Goal: Contribute content

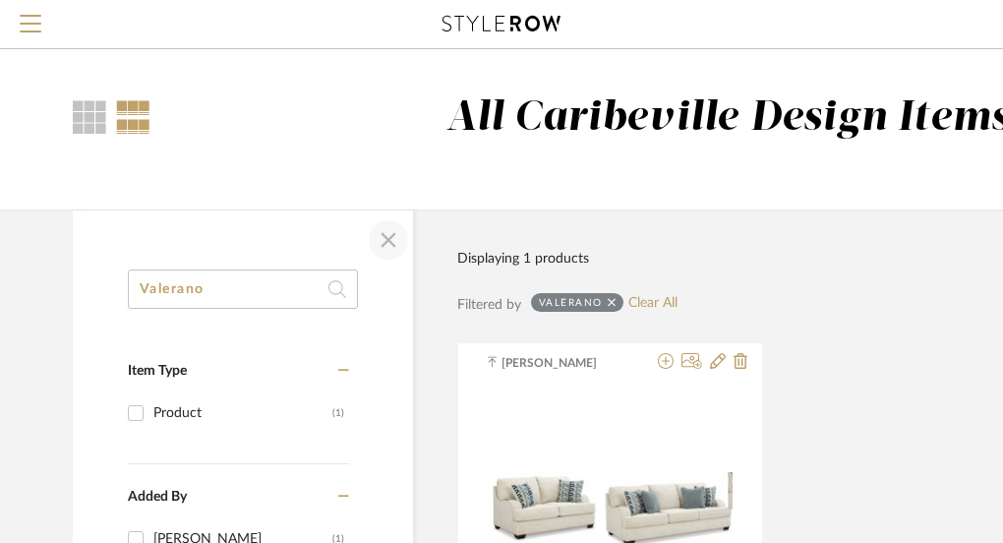
click at [390, 243] on span "button" at bounding box center [388, 239] width 47 height 47
click at [37, 17] on span "Menu" at bounding box center [31, 16] width 22 height 2
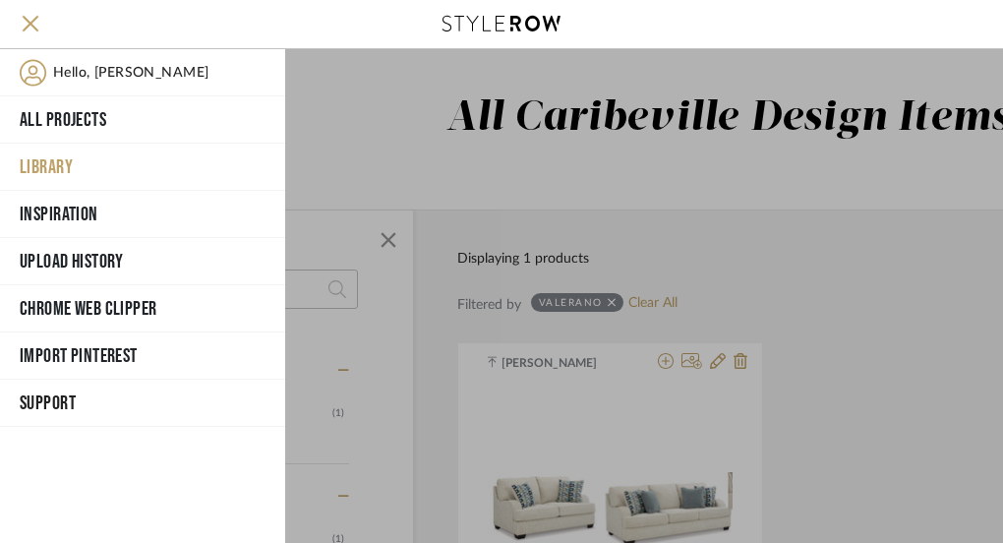
click at [70, 166] on button "Library" at bounding box center [142, 167] width 285 height 47
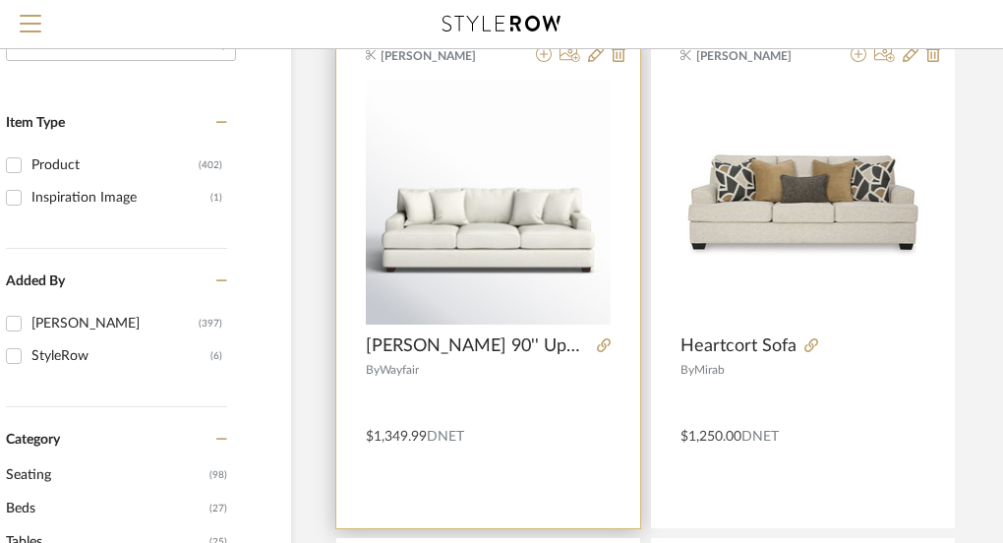
scroll to position [246, 122]
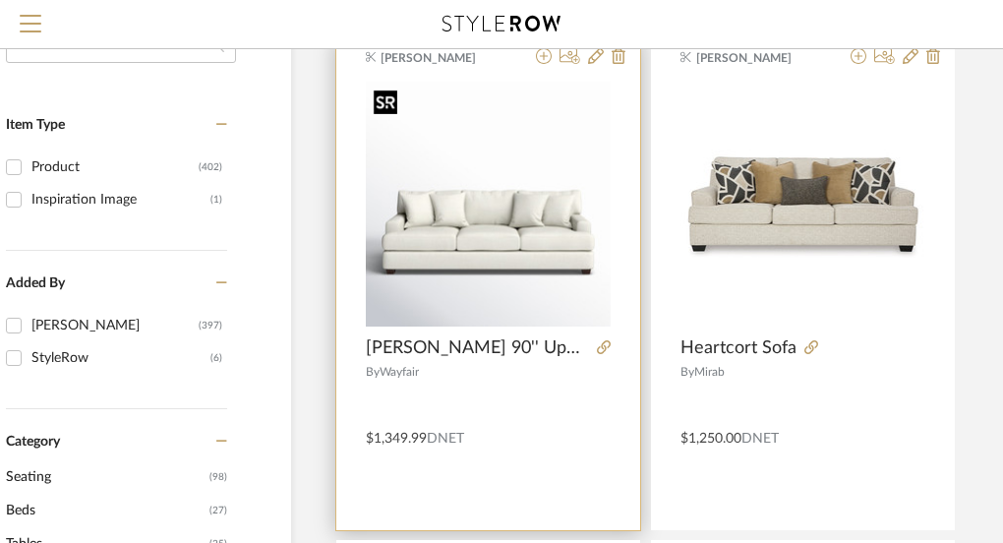
click at [502, 271] on img "0" at bounding box center [488, 204] width 245 height 245
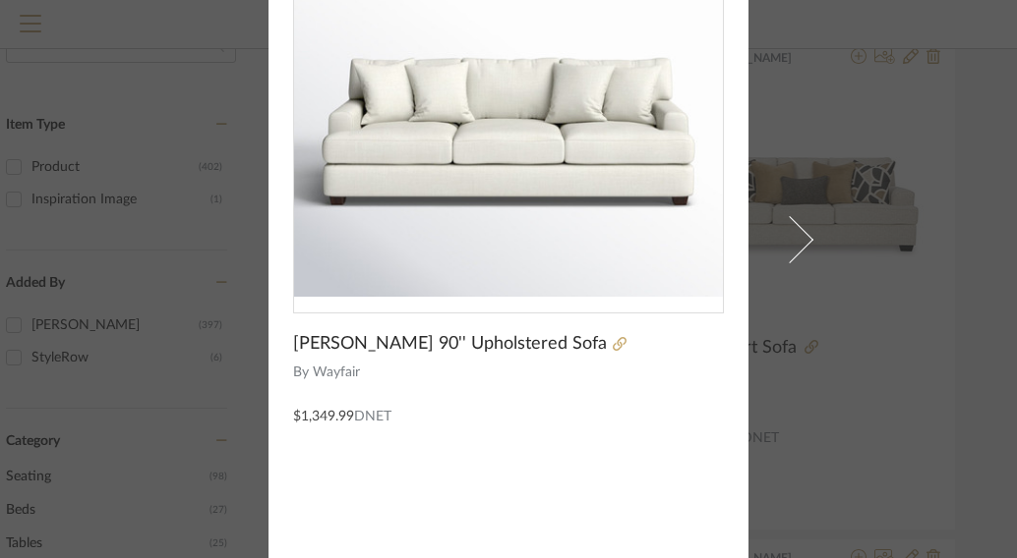
scroll to position [179, 0]
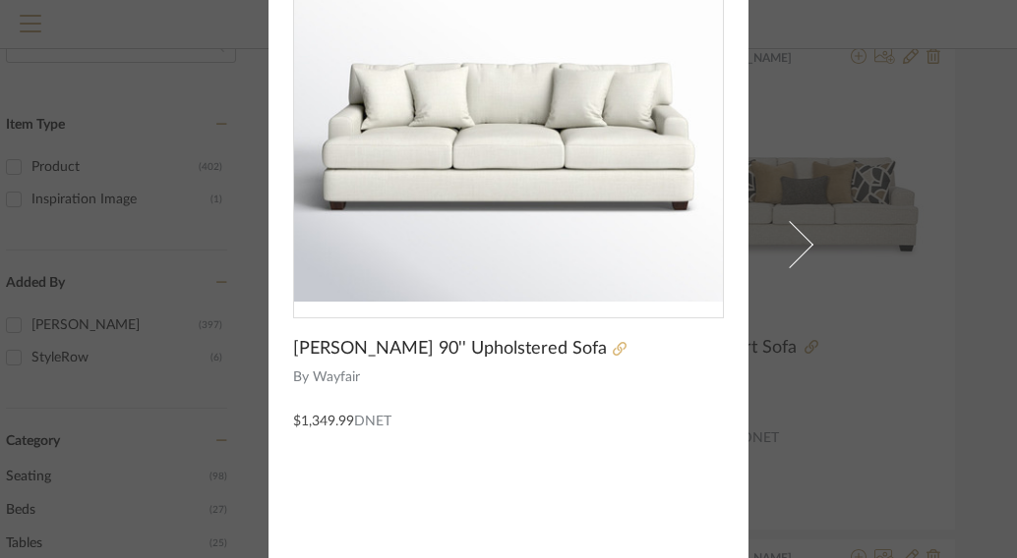
click at [613, 351] on icon at bounding box center [620, 349] width 14 height 14
click at [821, 208] on div "Brianne Leiva × Emilio 90'' Upholstered Sofa By Wayfair $1,349.99 DNET" at bounding box center [508, 279] width 1017 height 558
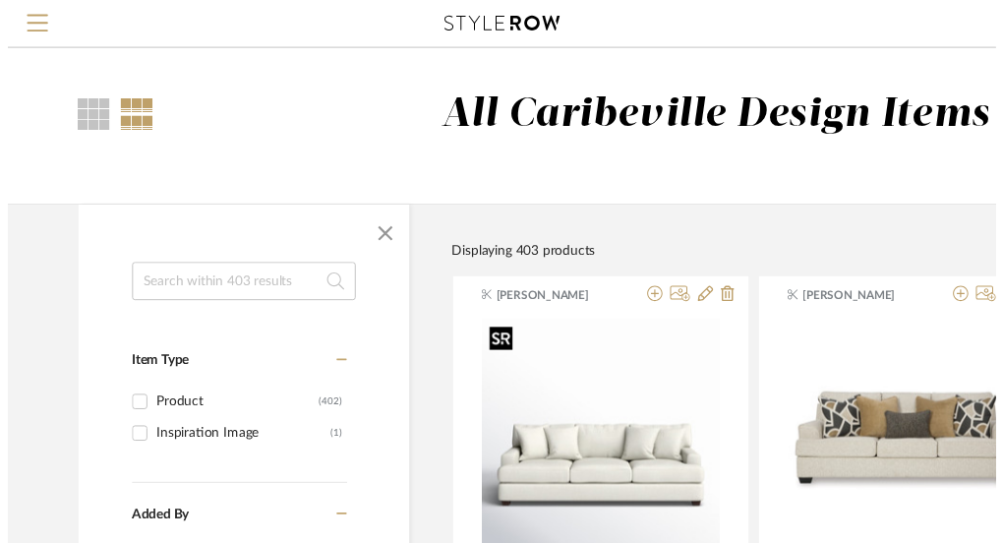
scroll to position [246, 122]
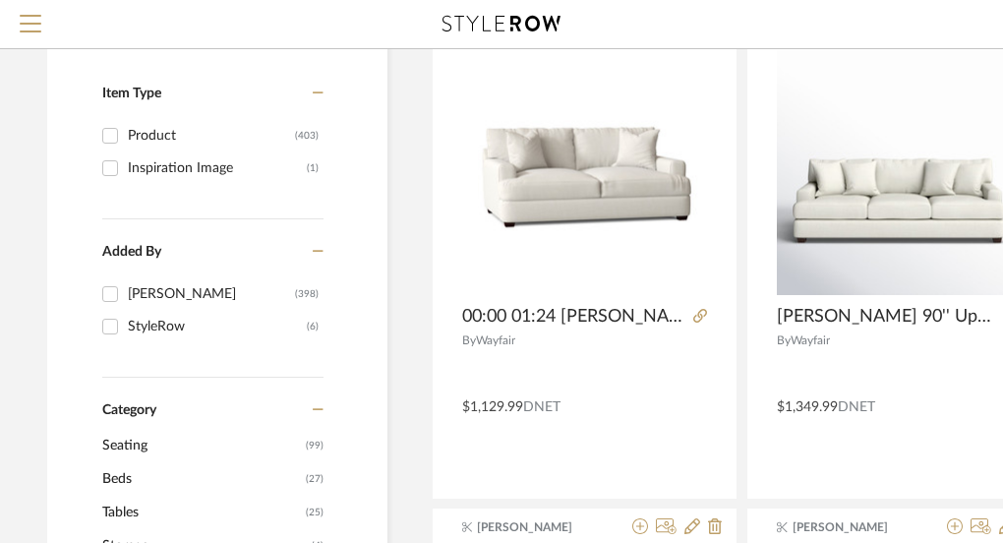
scroll to position [278, 26]
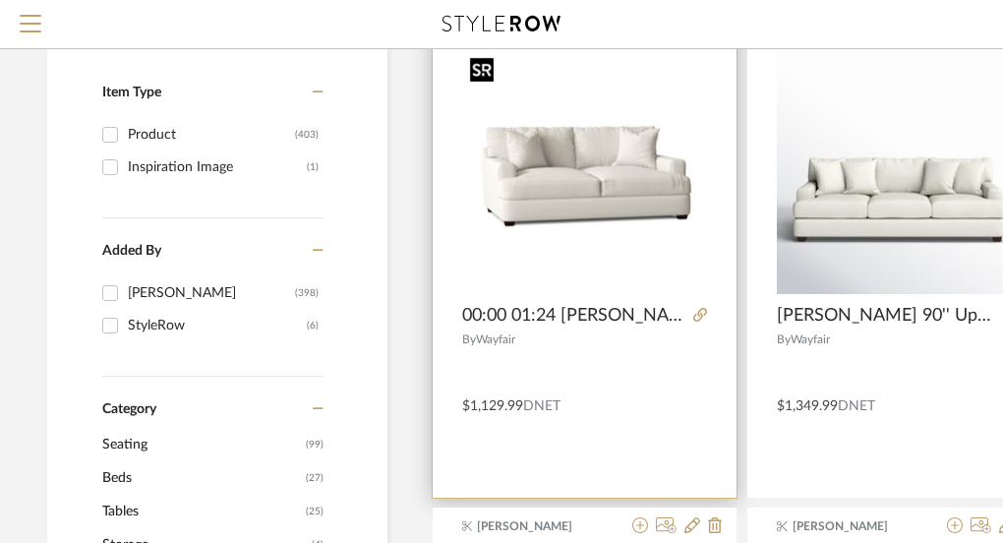
click at [0, 0] on img at bounding box center [0, 0] width 0 height 0
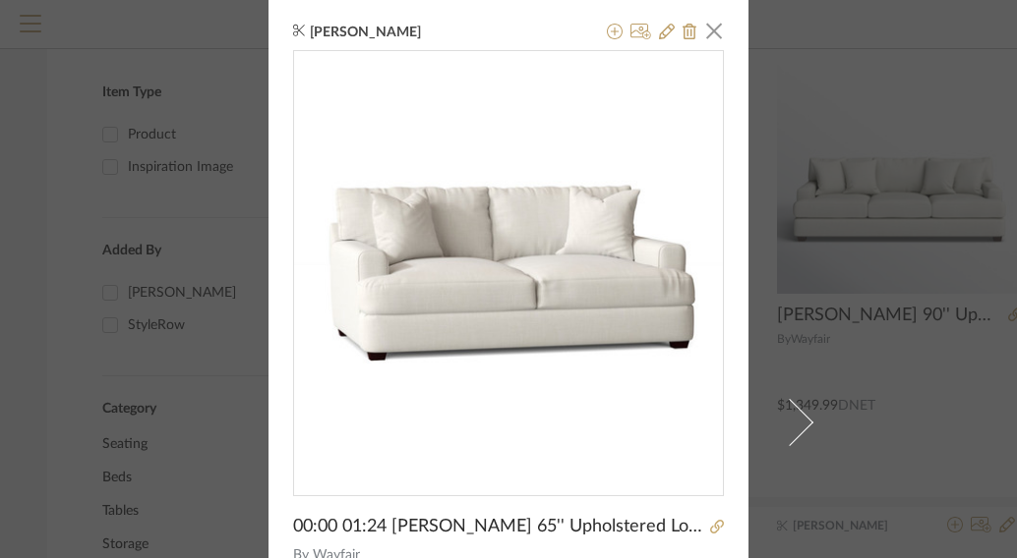
scroll to position [0, 0]
click at [659, 34] on icon at bounding box center [667, 33] width 16 height 16
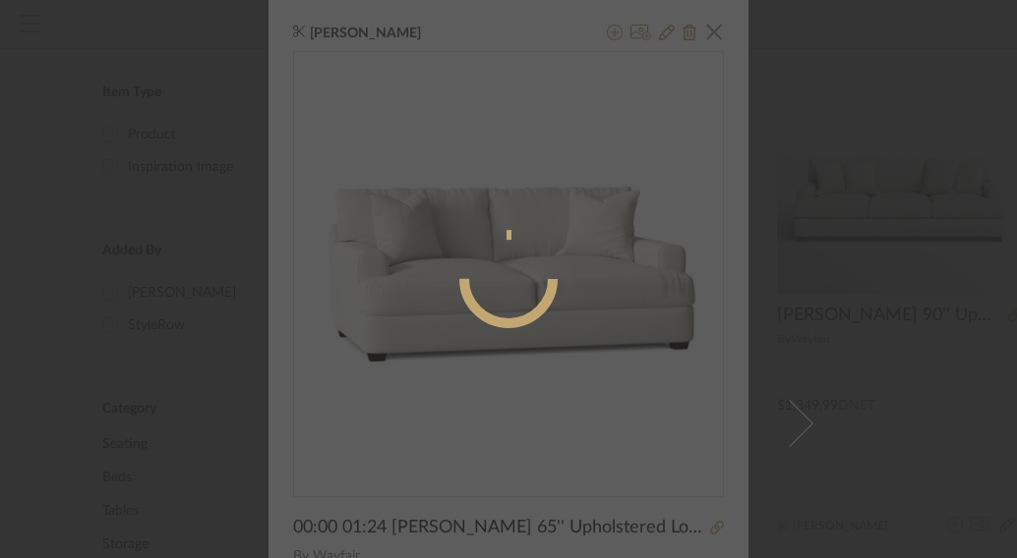
radio input "true"
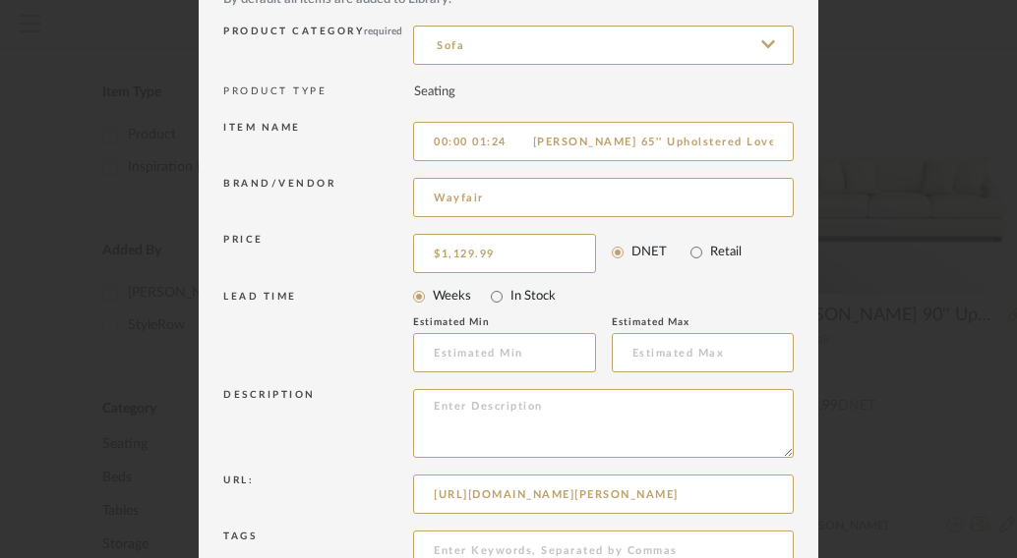
scroll to position [117, 0]
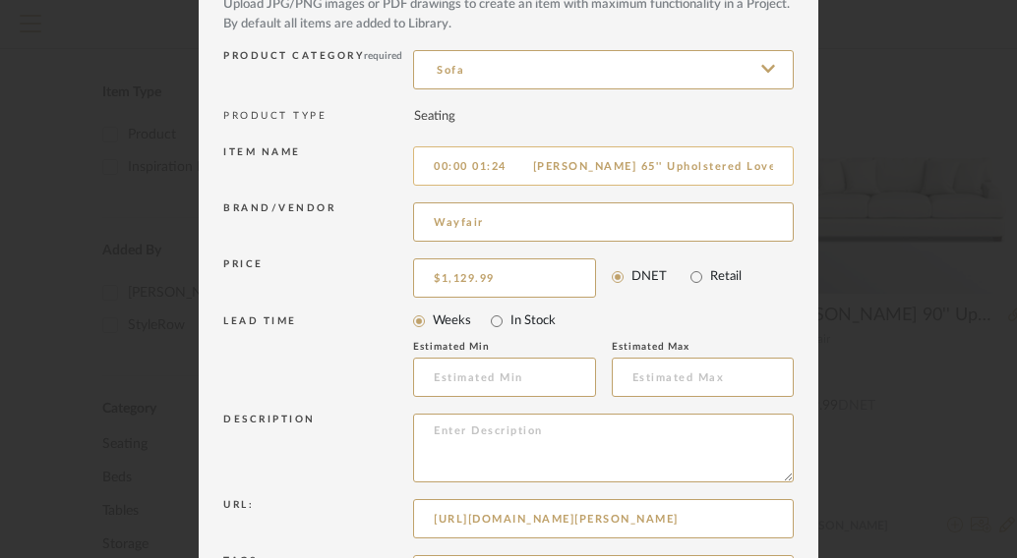
drag, startPoint x: 523, startPoint y: 171, endPoint x: 415, endPoint y: 165, distance: 108.3
click at [415, 169] on input "00:00 01:24 Emilio 65'' Upholstered Loveseat Emilio 65'' Upholstered Loveseat E…" at bounding box center [603, 165] width 380 height 39
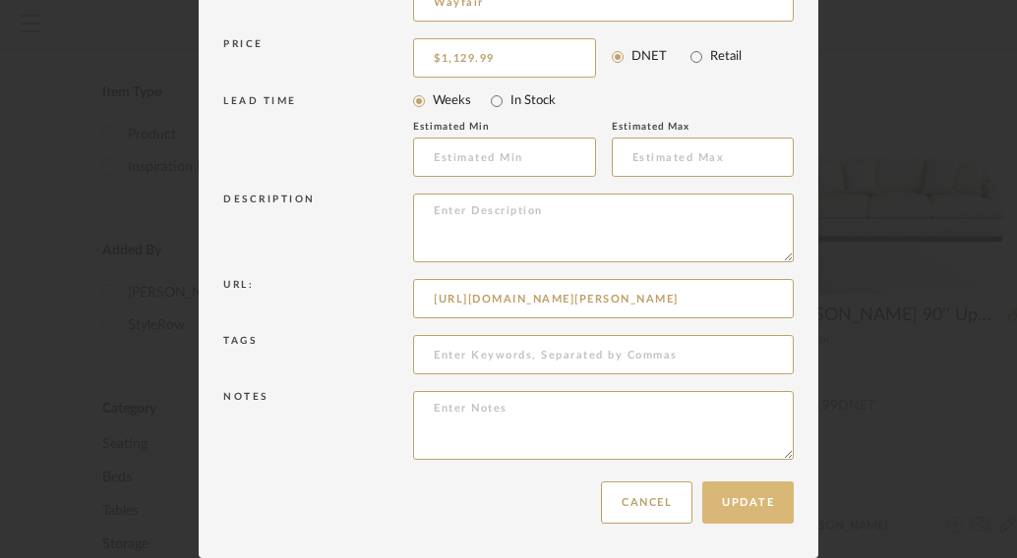
type input "[PERSON_NAME] 65'' Upholstered Loveseat [PERSON_NAME] 65'' Upholstered Loveseat…"
click at [767, 520] on button "Update" at bounding box center [747, 503] width 91 height 42
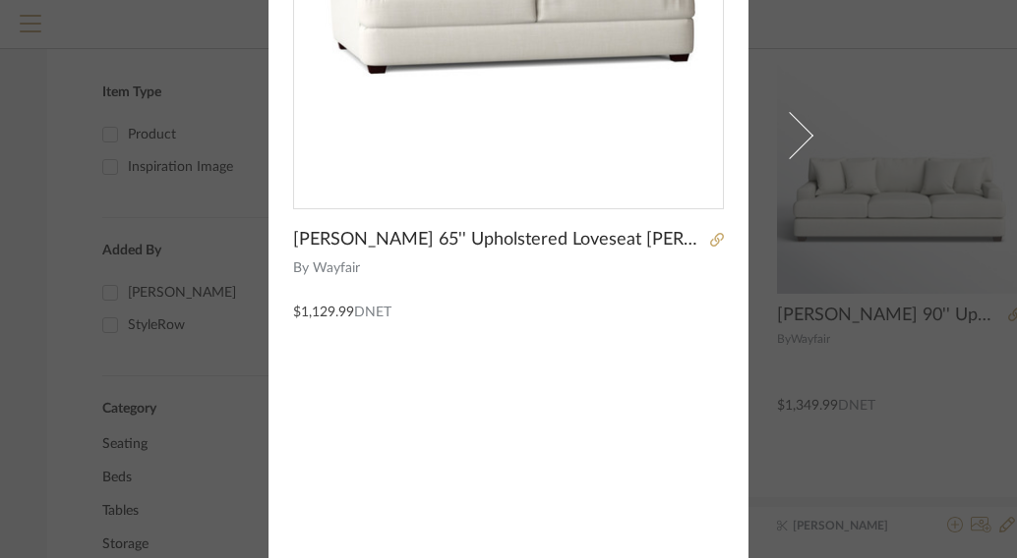
scroll to position [0, 0]
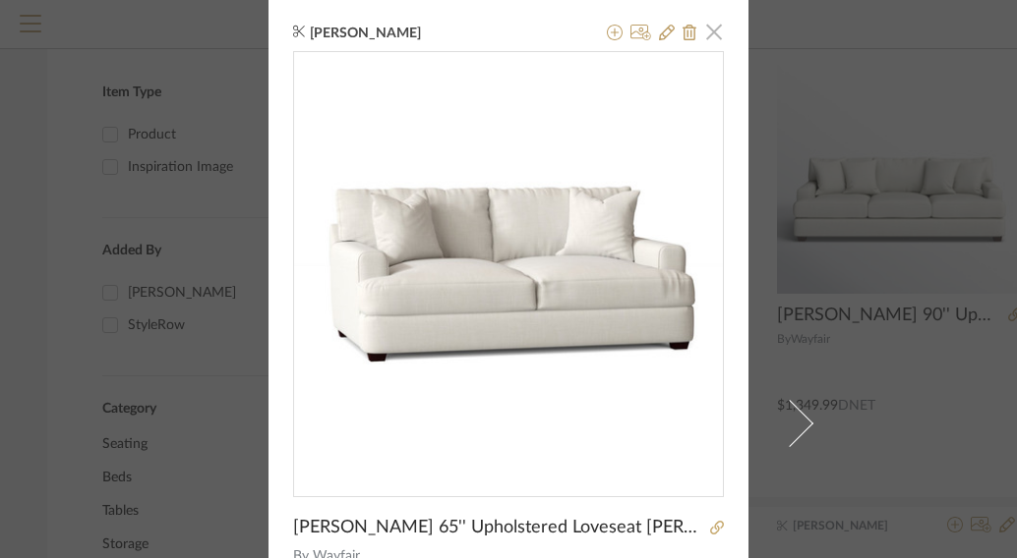
click at [708, 31] on span "button" at bounding box center [713, 31] width 39 height 39
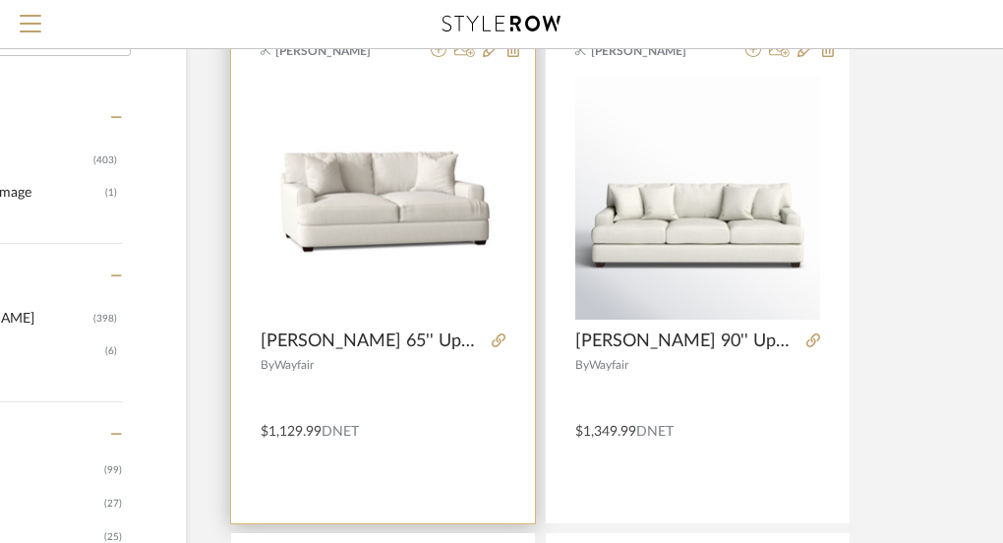
scroll to position [240, 227]
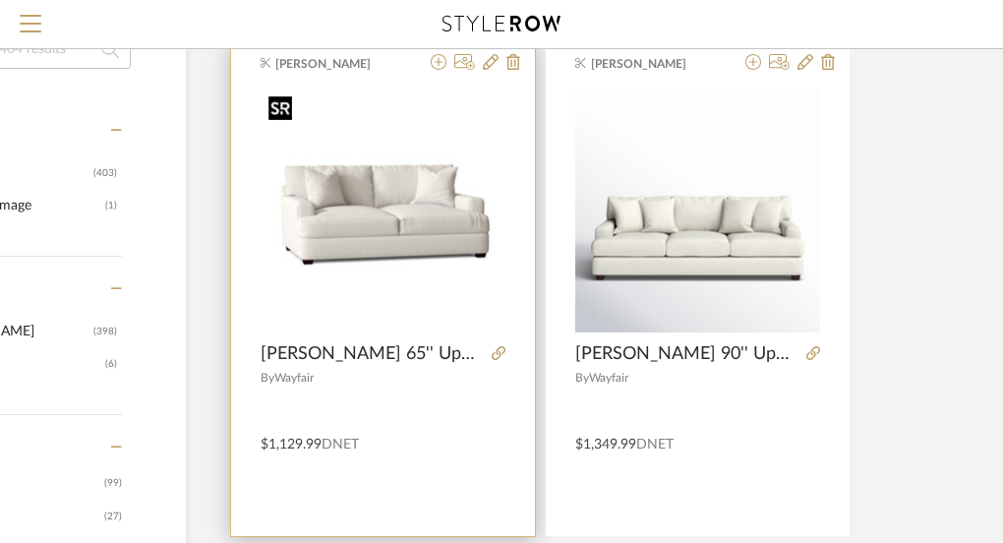
click at [417, 262] on img "0" at bounding box center [383, 210] width 245 height 245
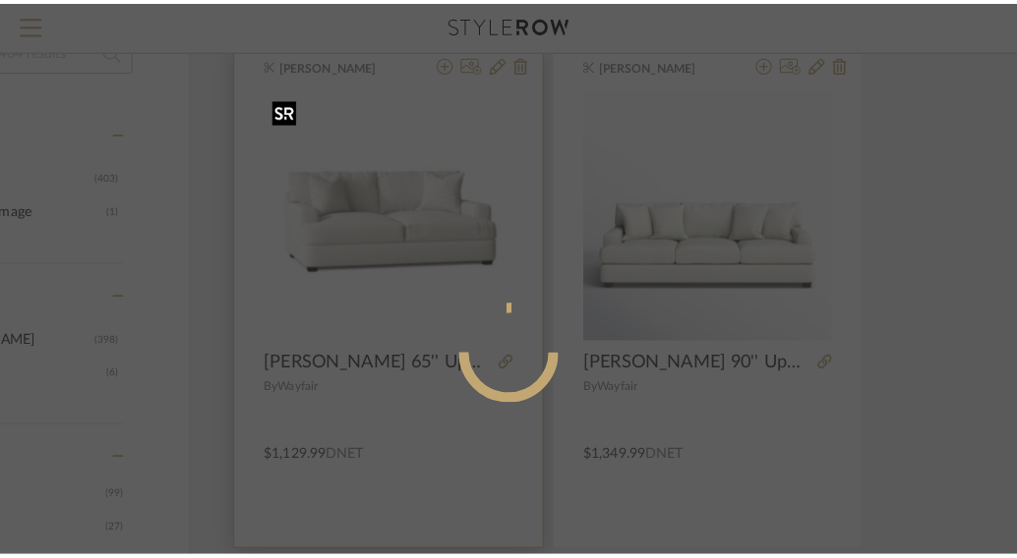
scroll to position [0, 0]
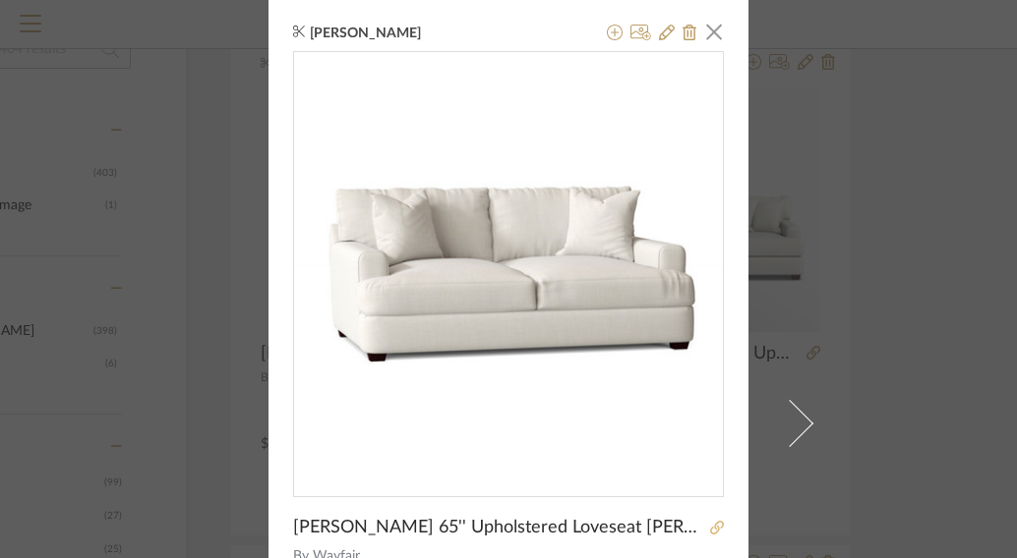
click at [710, 528] on icon at bounding box center [717, 528] width 14 height 14
click at [712, 32] on span "button" at bounding box center [713, 31] width 39 height 39
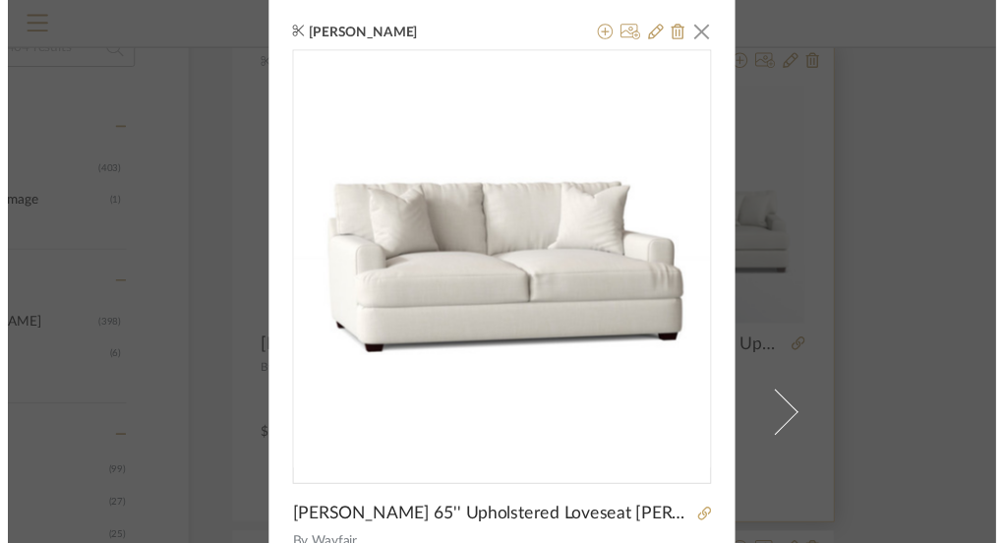
scroll to position [240, 227]
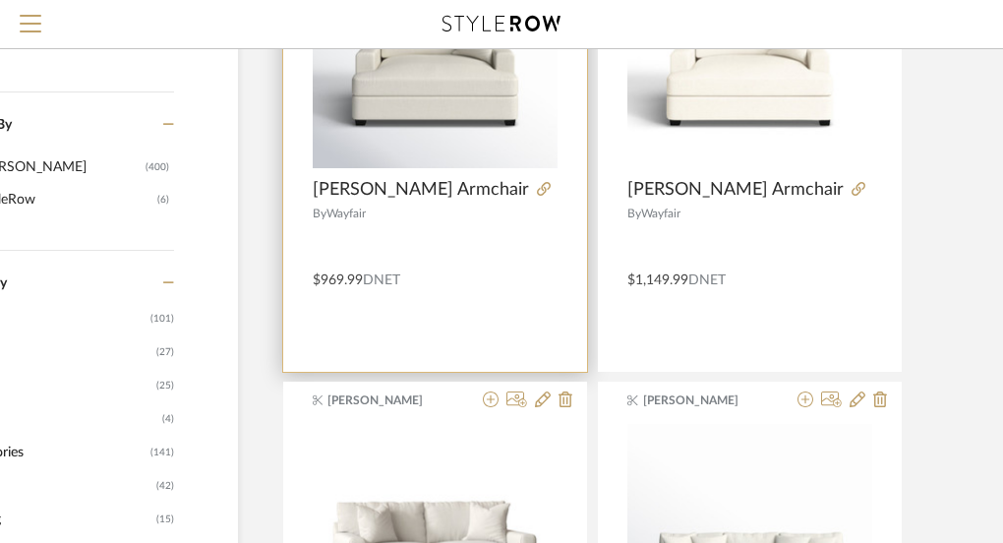
scroll to position [354, 175]
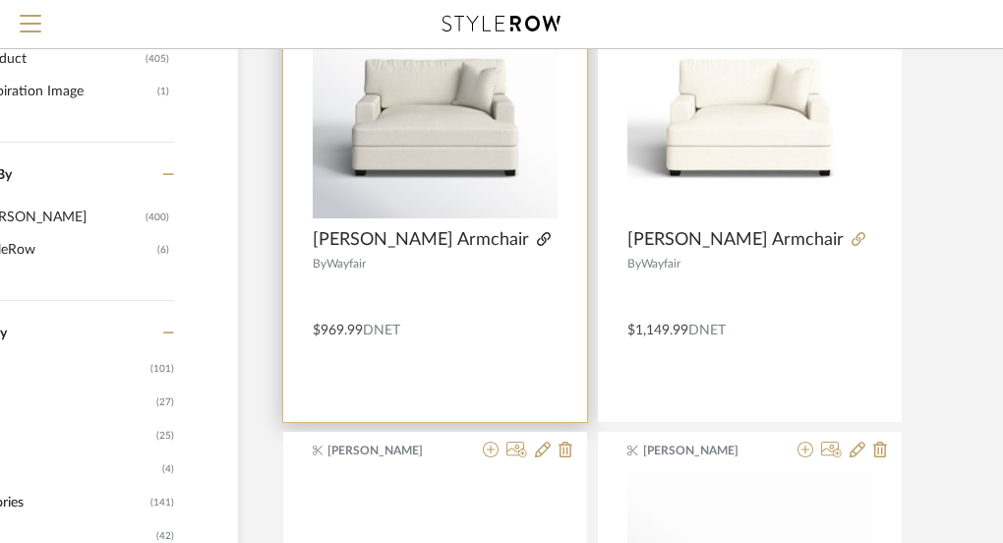
click at [545, 236] on icon at bounding box center [544, 239] width 14 height 14
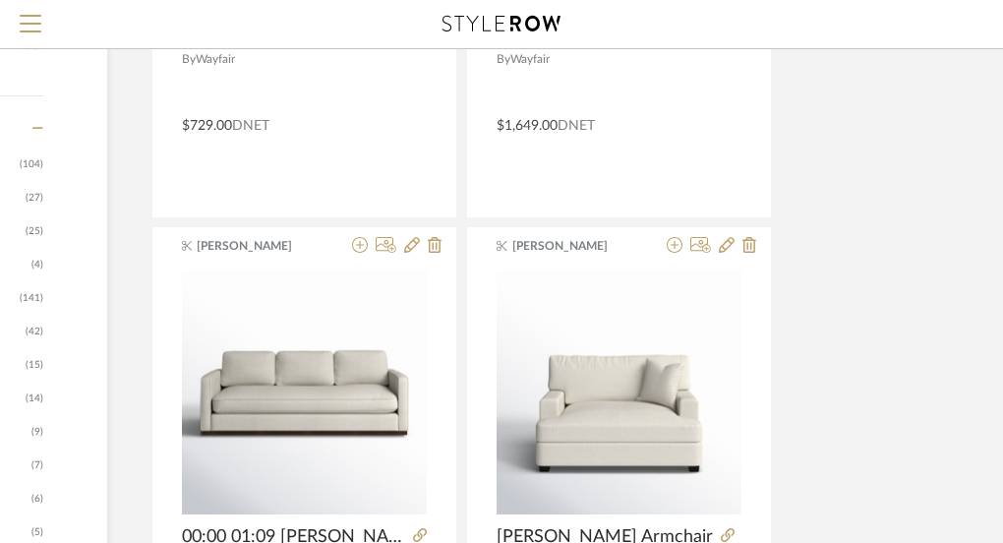
scroll to position [626, 306]
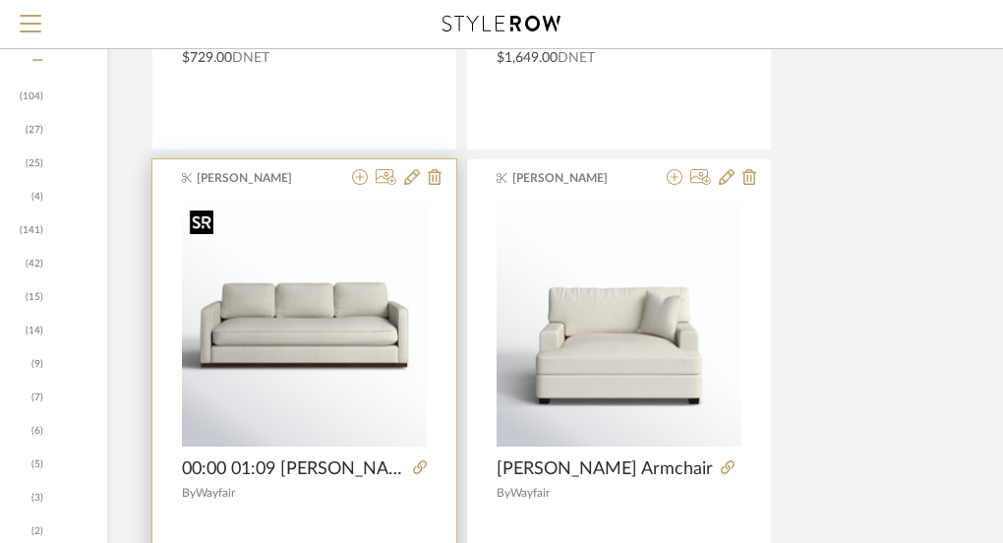
click at [357, 322] on div at bounding box center [304, 325] width 245 height 246
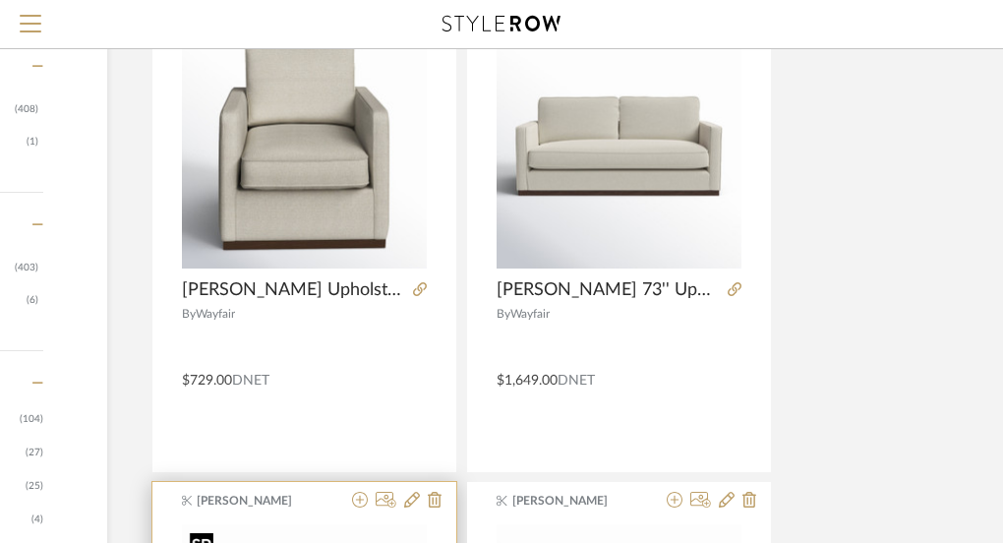
scroll to position [0, 306]
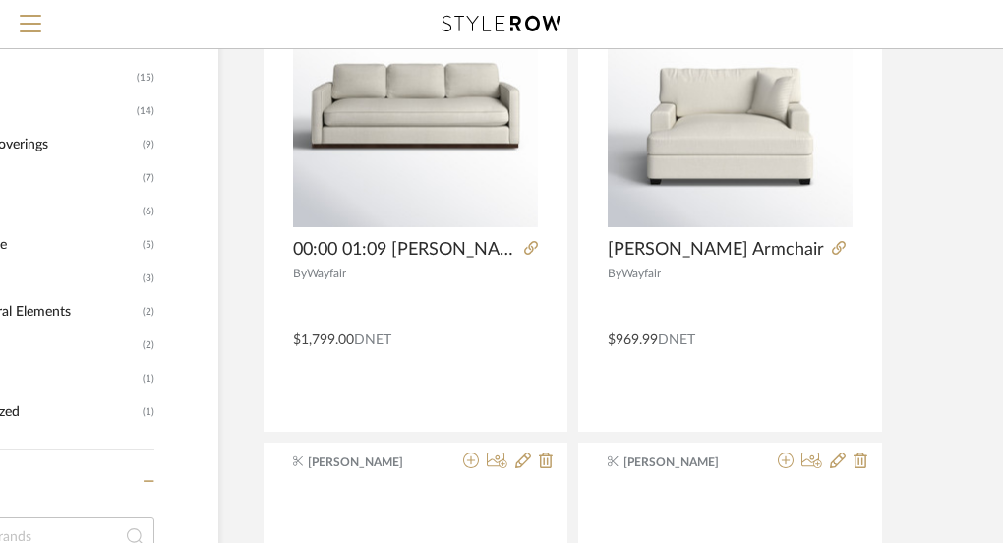
scroll to position [852, 195]
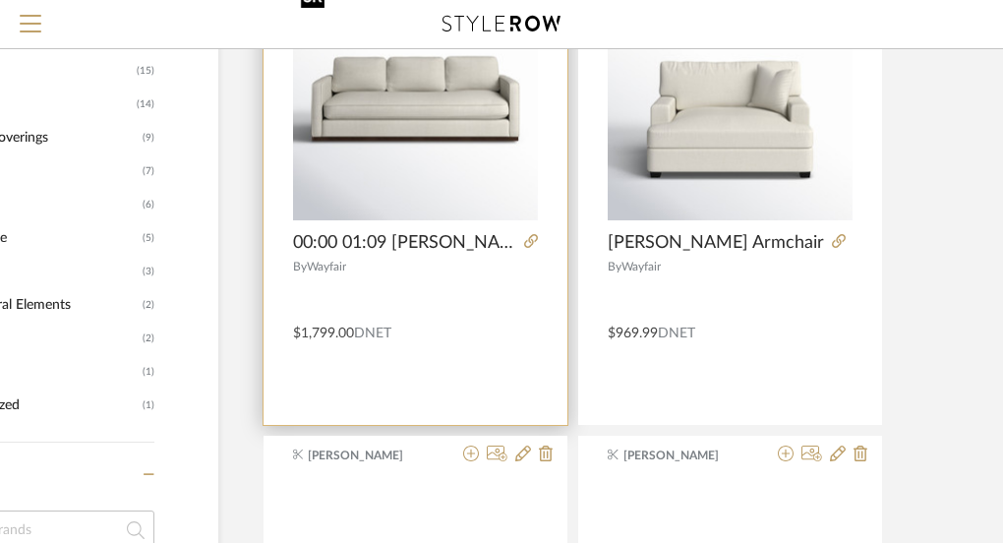
click at [416, 174] on div at bounding box center [415, 98] width 245 height 246
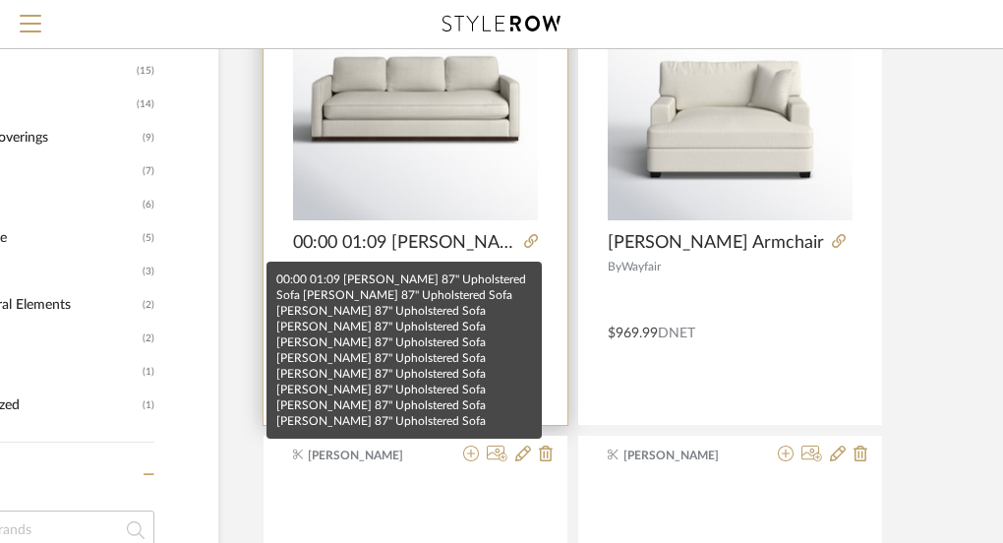
click at [465, 242] on span "00:00 01:09 [PERSON_NAME] 87'' Upholstered Sofa [PERSON_NAME] 87'' Upholstered …" at bounding box center [404, 243] width 223 height 22
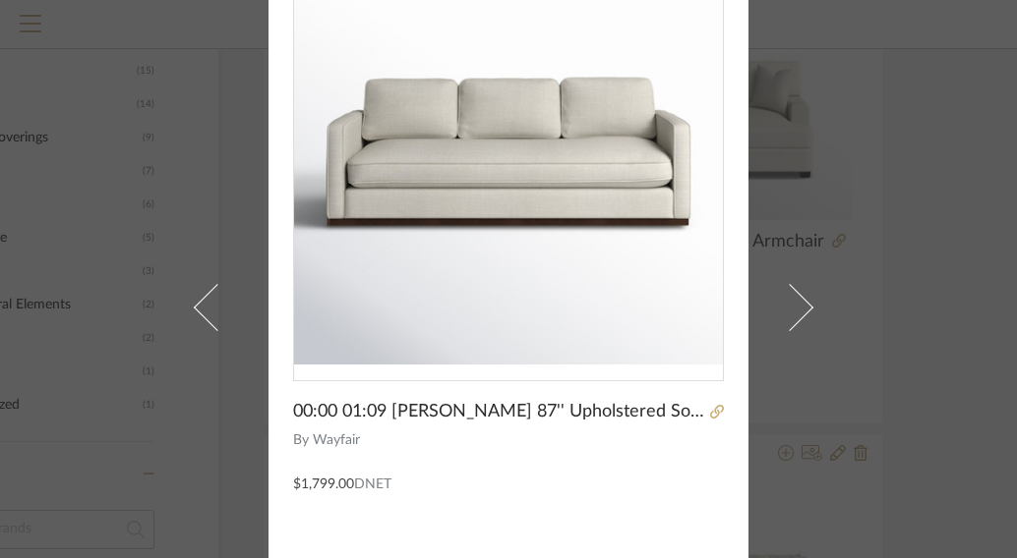
scroll to position [0, 0]
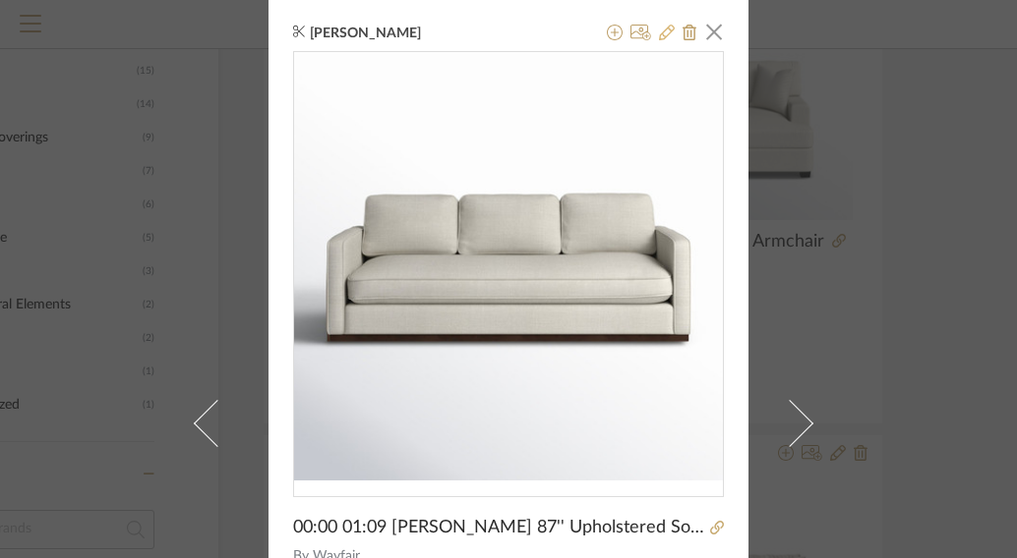
click at [660, 41] on fa-icon at bounding box center [667, 34] width 16 height 16
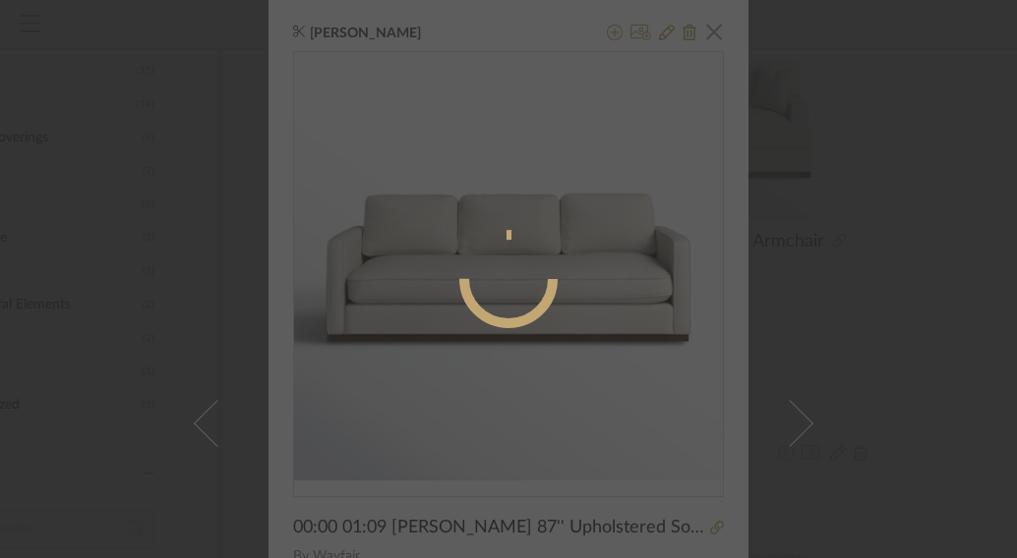
radio input "true"
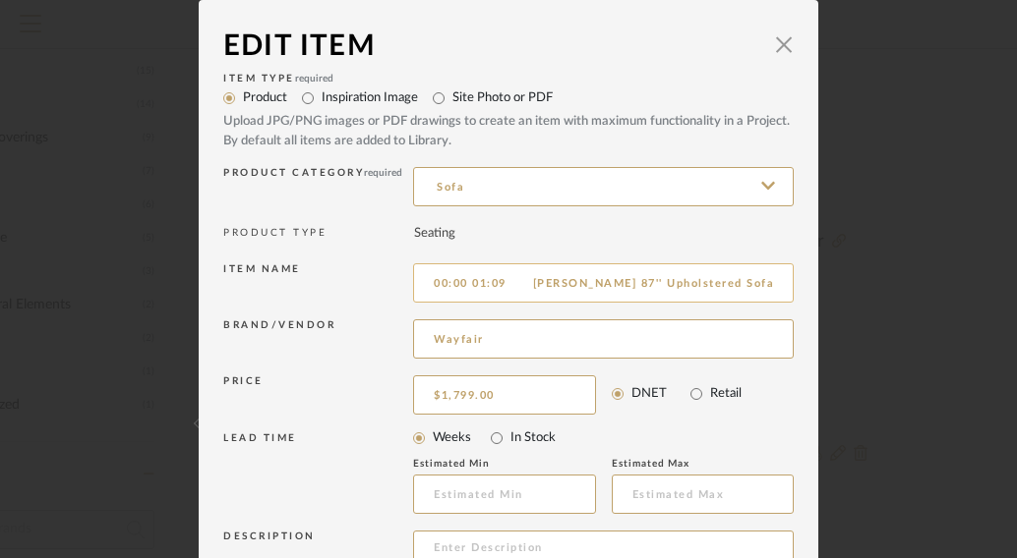
click at [524, 279] on input "00:00 01:09 [PERSON_NAME] 87'' Upholstered Sofa [PERSON_NAME] 87'' Upholstered …" at bounding box center [603, 282] width 380 height 39
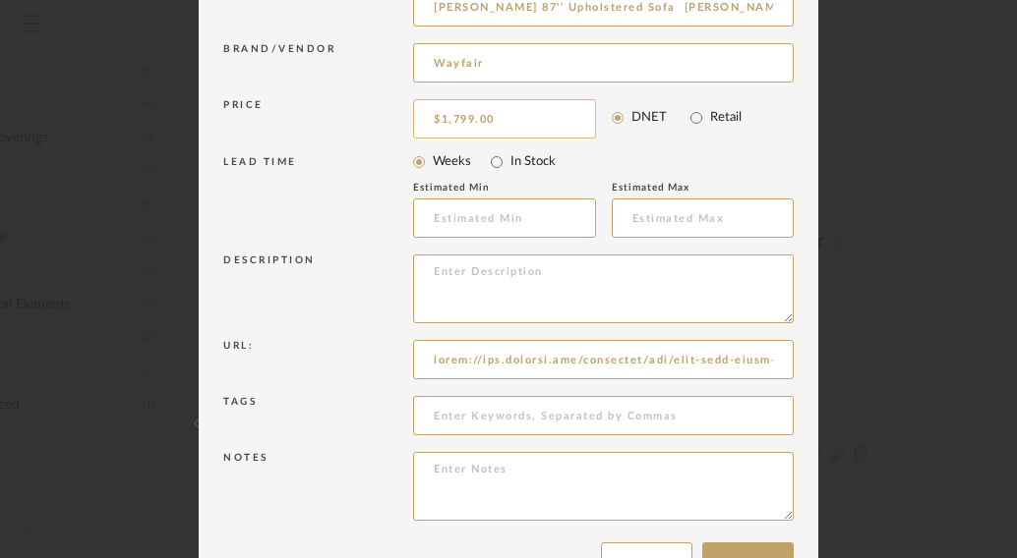
scroll to position [337, 0]
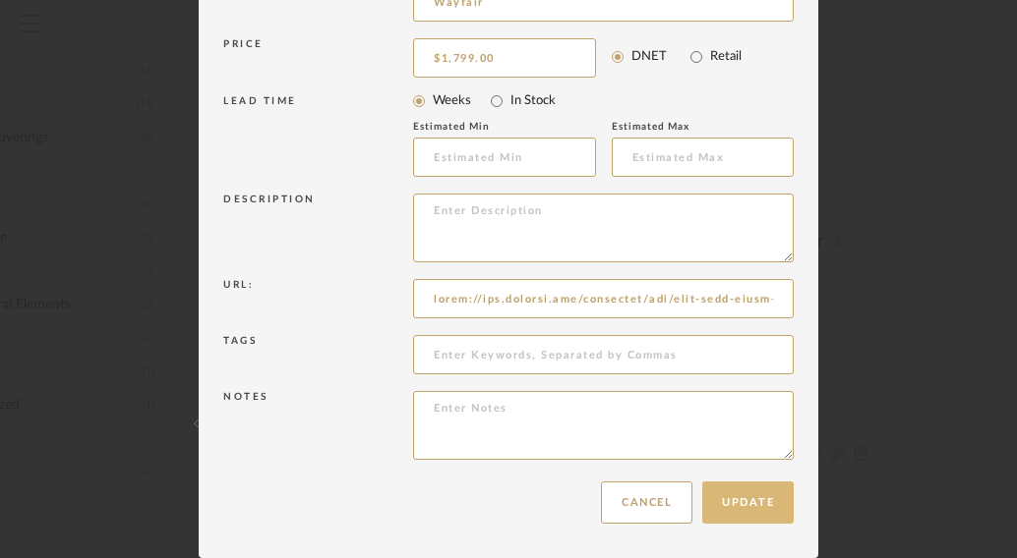
type input "[PERSON_NAME] 87'' Upholstered Sofa [PERSON_NAME] 87'' Upholstered Sofa [PERSON…"
click at [769, 506] on button "Update" at bounding box center [747, 503] width 91 height 42
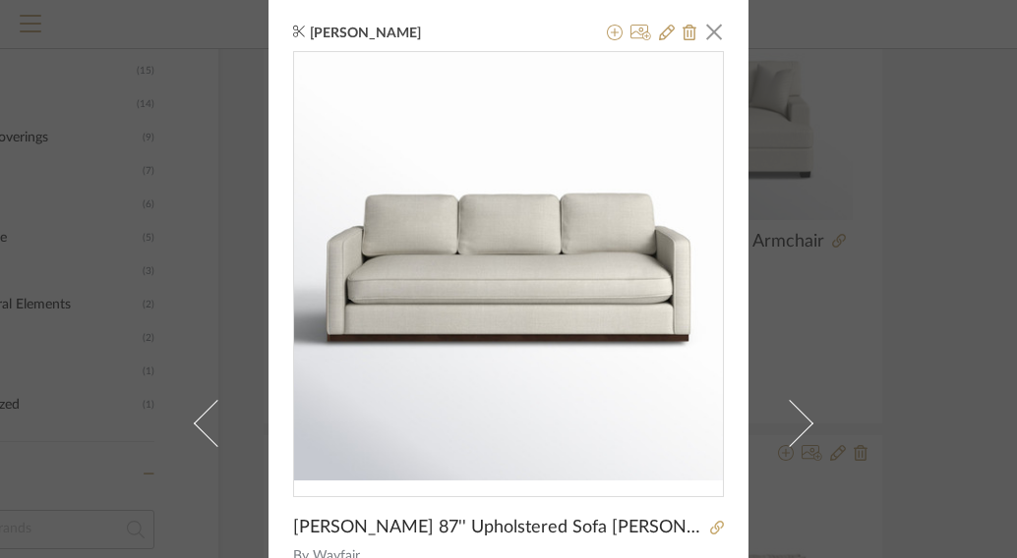
click at [561, 282] on img "0" at bounding box center [508, 266] width 429 height 429
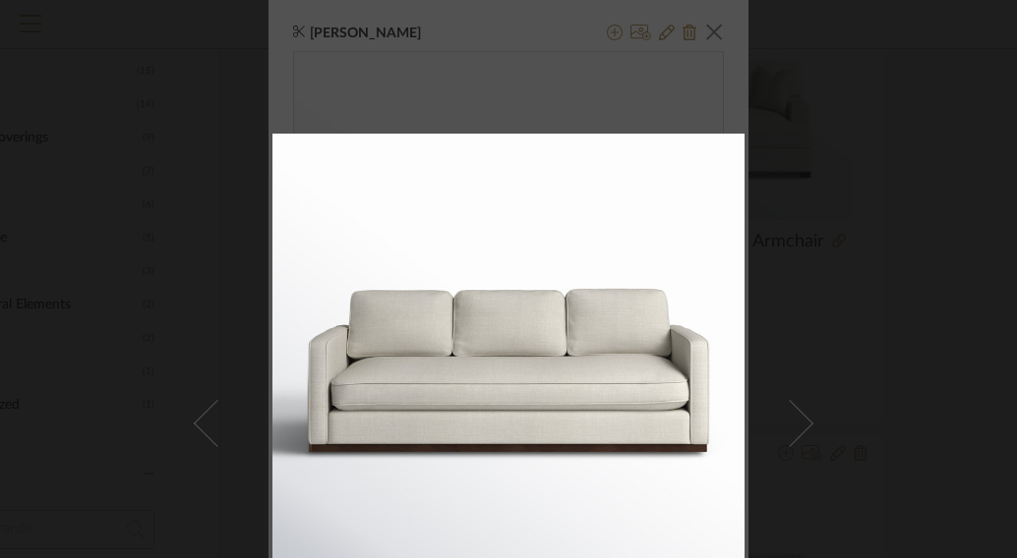
click at [790, 413] on div at bounding box center [780, 413] width 1017 height 558
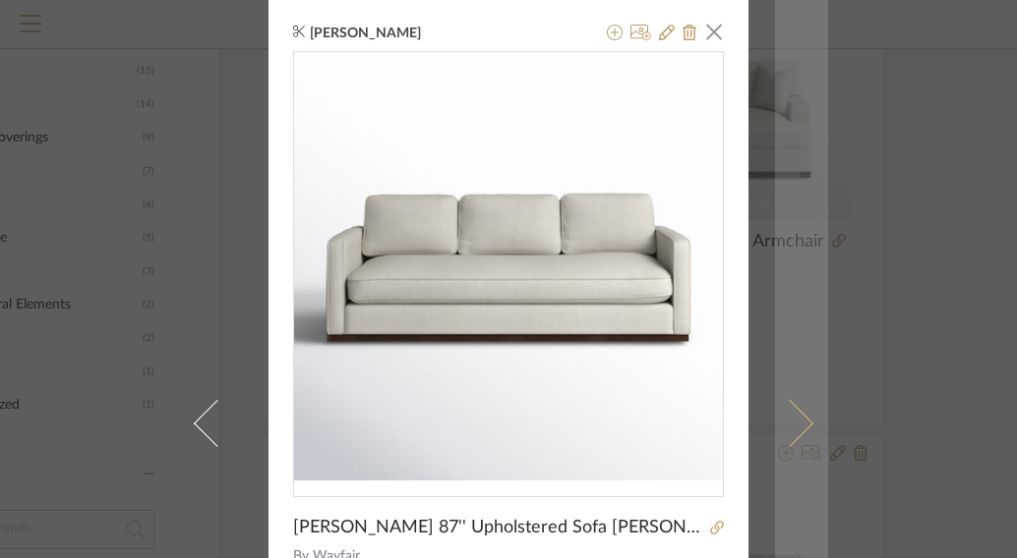
click at [805, 425] on link at bounding box center [801, 423] width 53 height 847
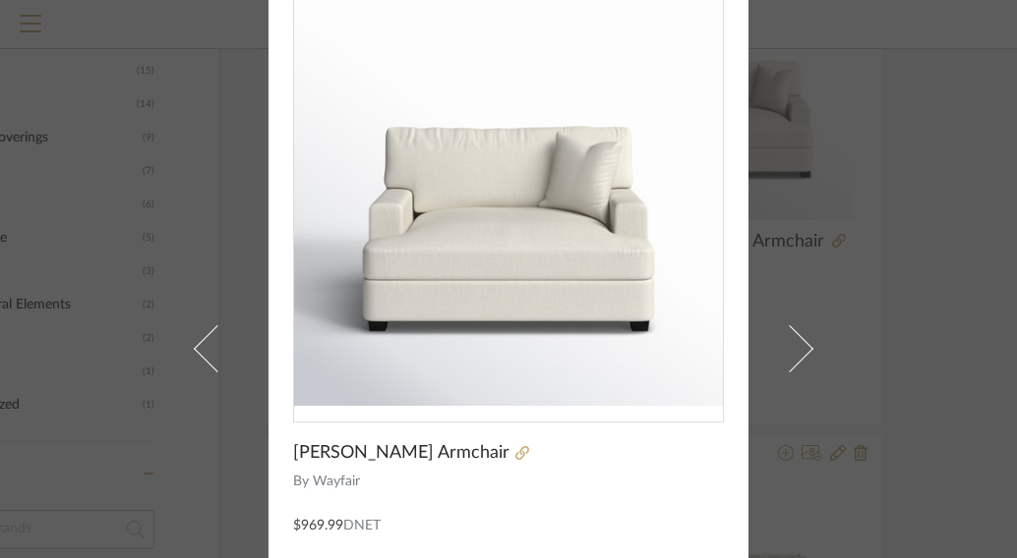
scroll to position [81, 0]
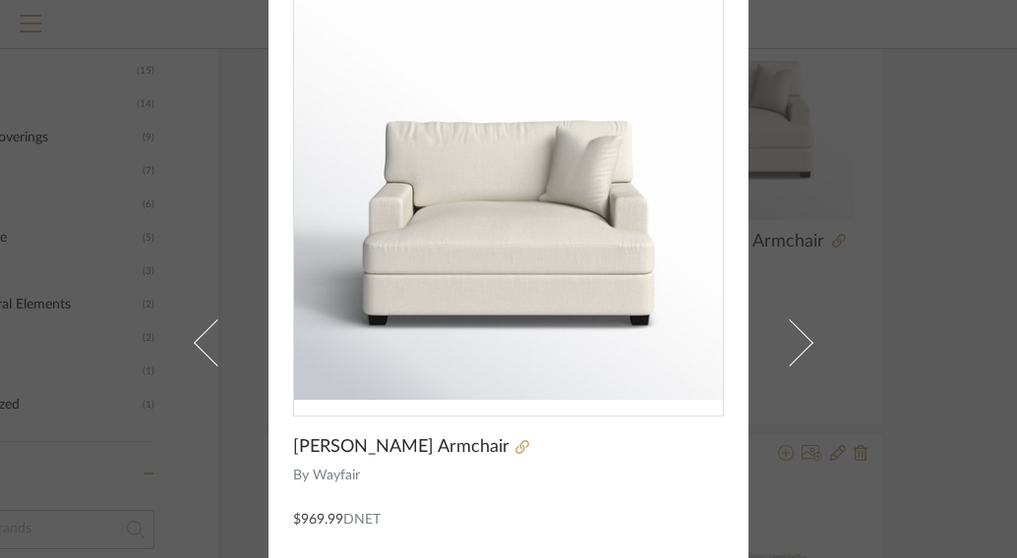
click at [754, 147] on div "Brianne Leiva × Emilio Upholstered Armchair By Wayfair $969.99 DNET" at bounding box center [508, 279] width 1017 height 558
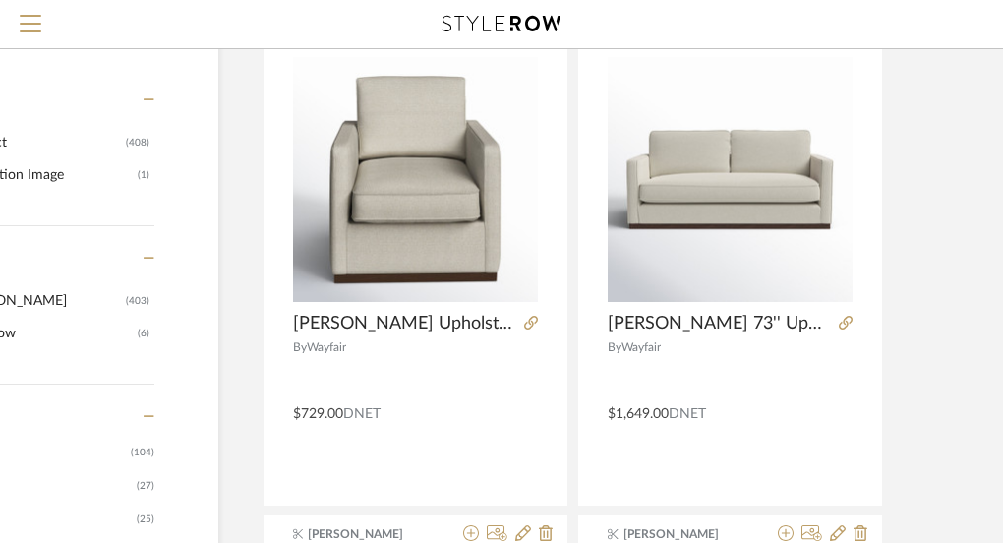
scroll to position [260, 195]
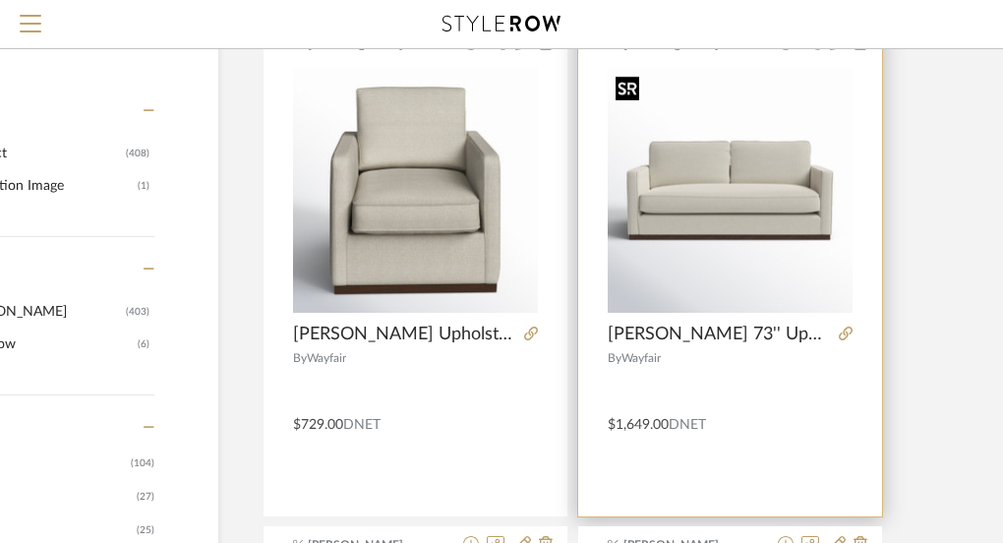
click at [720, 183] on div at bounding box center [730, 190] width 245 height 246
click at [705, 189] on img "0" at bounding box center [730, 190] width 245 height 245
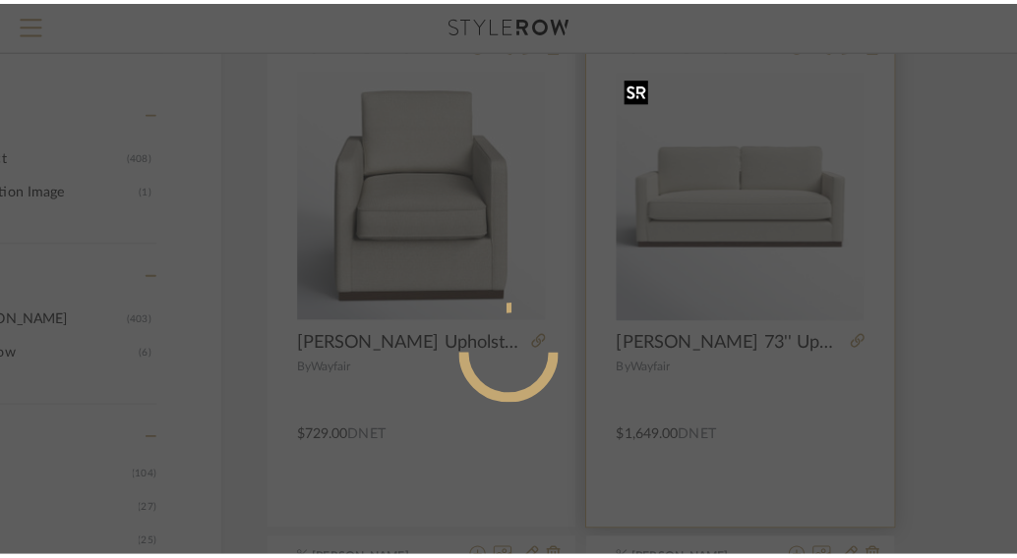
scroll to position [0, 0]
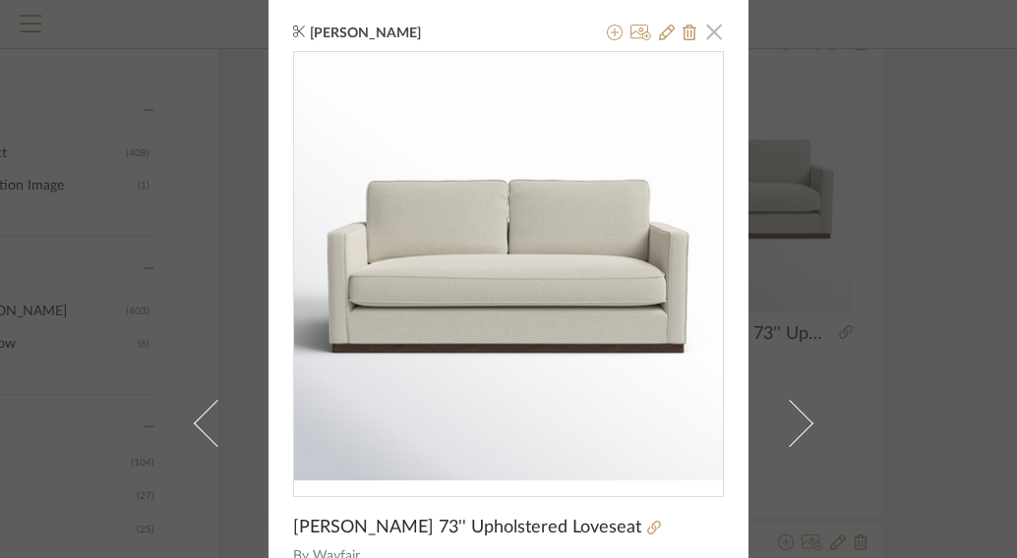
click at [713, 38] on span "button" at bounding box center [713, 31] width 39 height 39
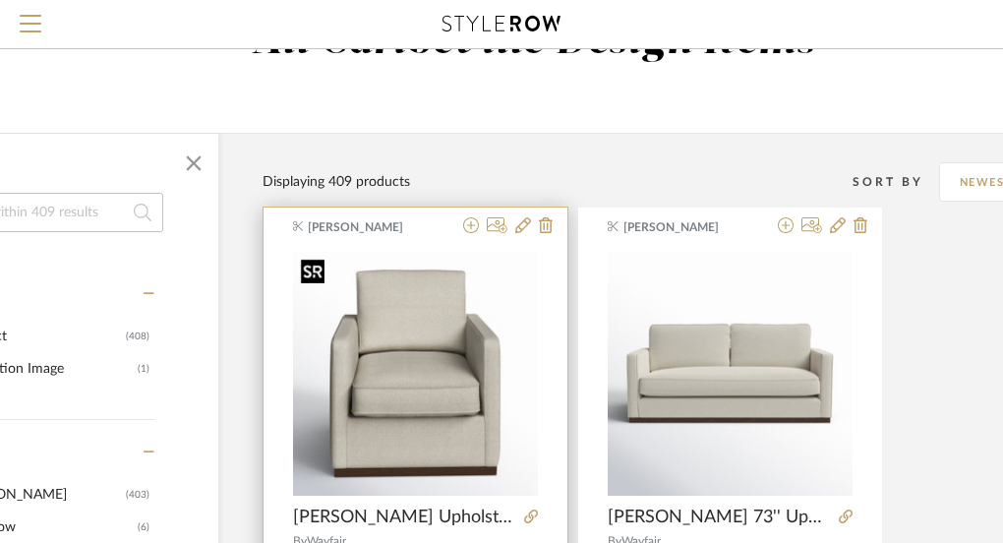
scroll to position [0, 195]
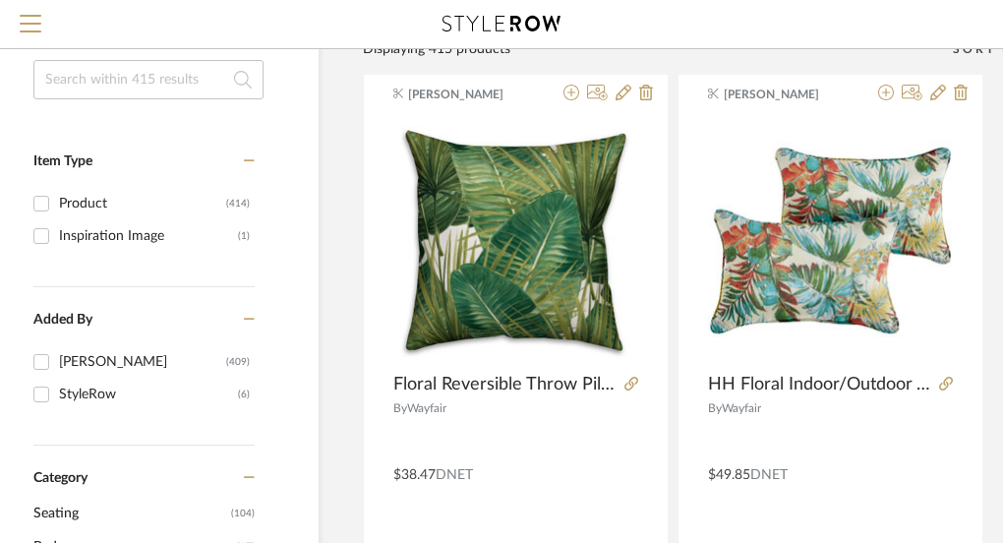
scroll to position [214, 94]
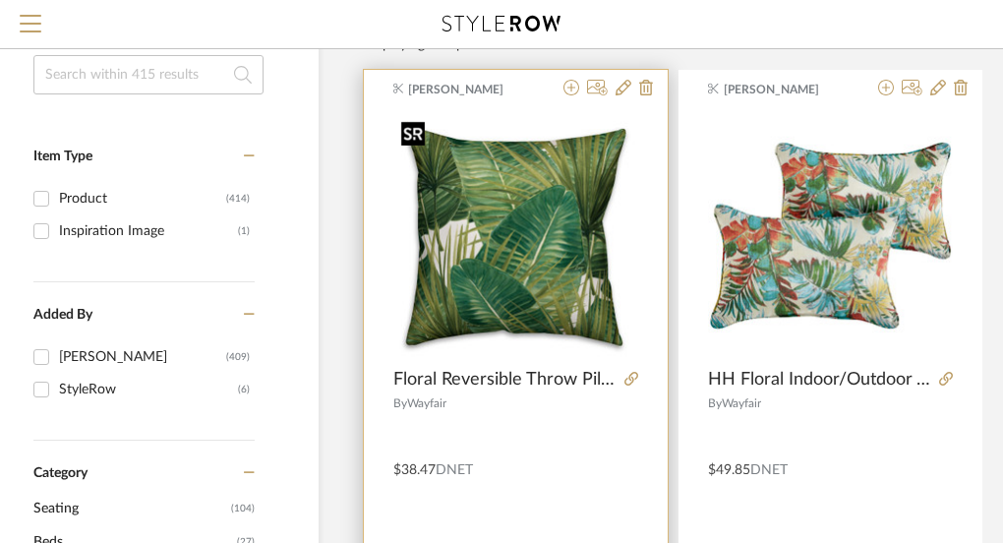
click at [474, 225] on div at bounding box center [515, 243] width 245 height 262
click at [622, 89] on icon at bounding box center [623, 88] width 16 height 16
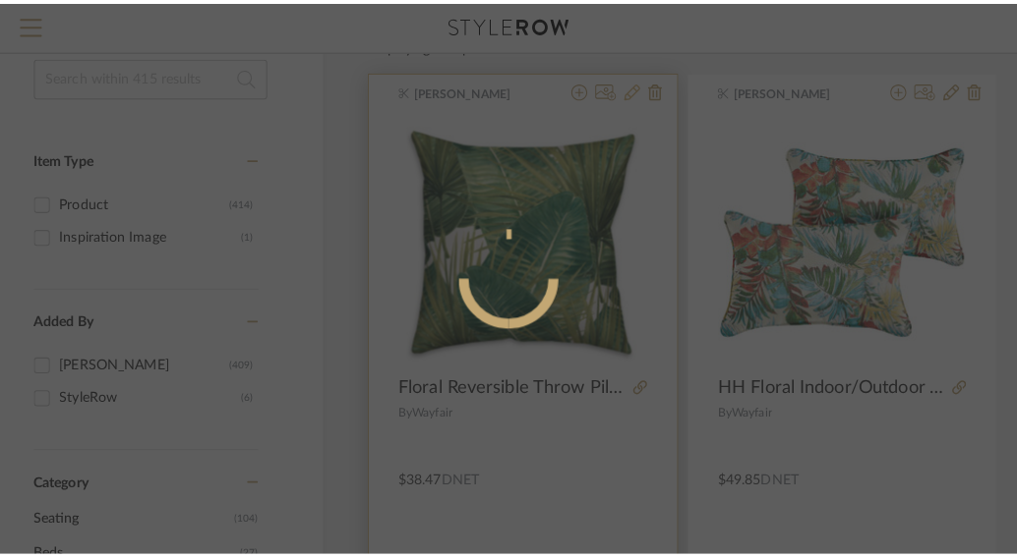
scroll to position [0, 0]
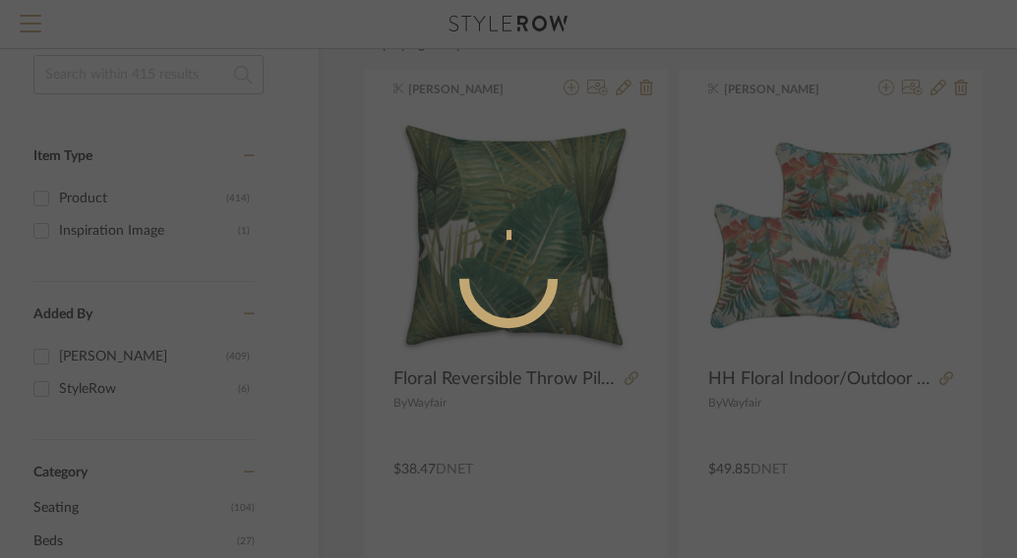
radio input "true"
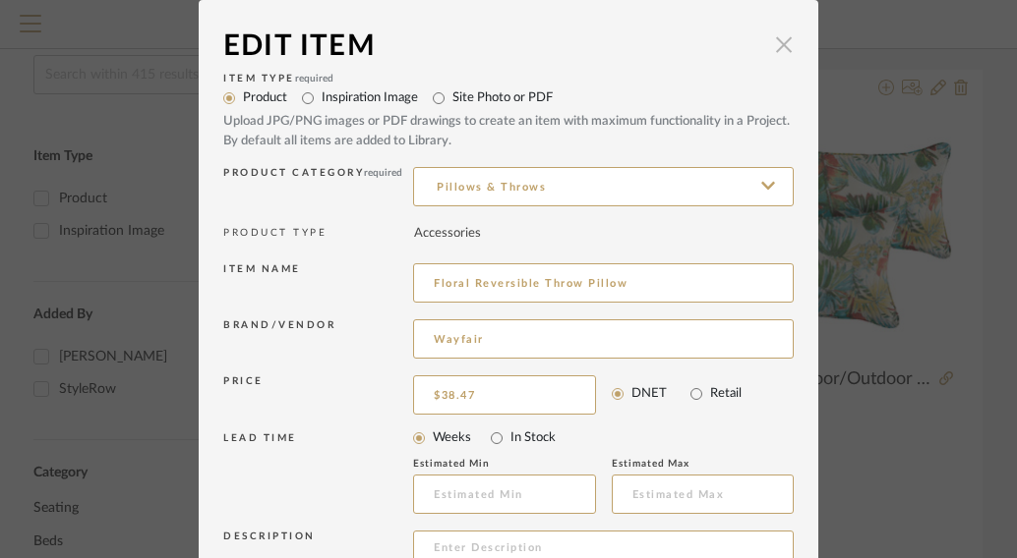
click at [779, 39] on span "button" at bounding box center [783, 44] width 39 height 39
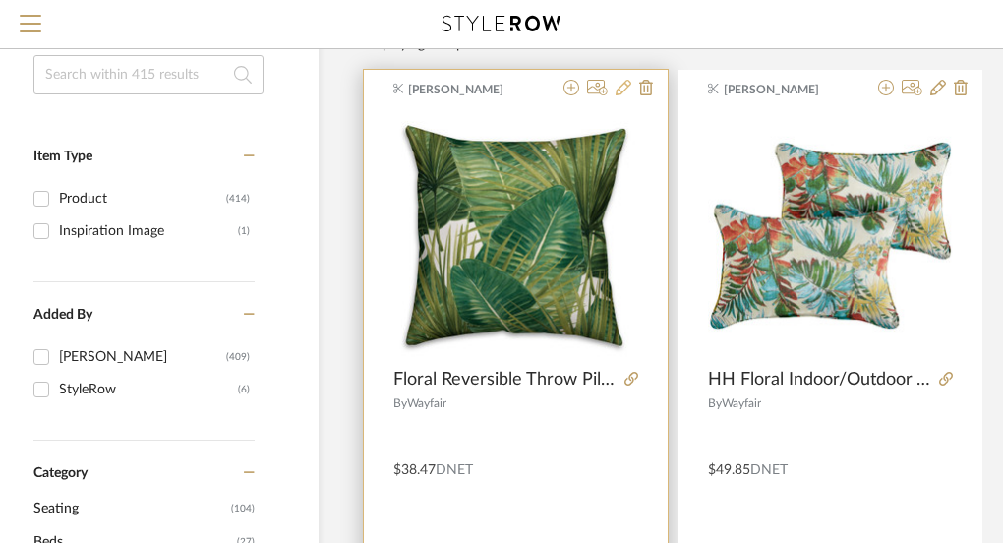
click at [623, 88] on icon at bounding box center [623, 88] width 16 height 16
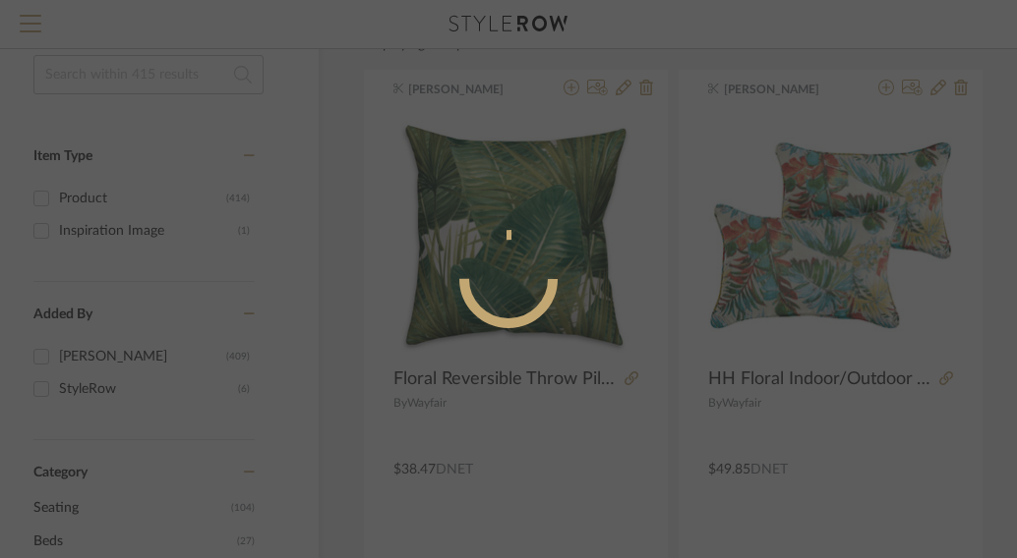
radio input "true"
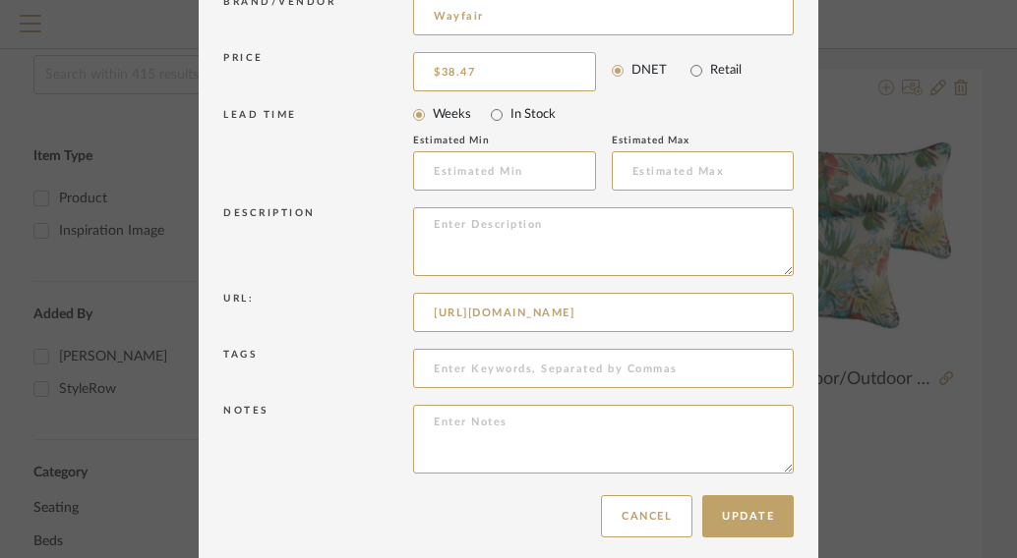
scroll to position [337, 0]
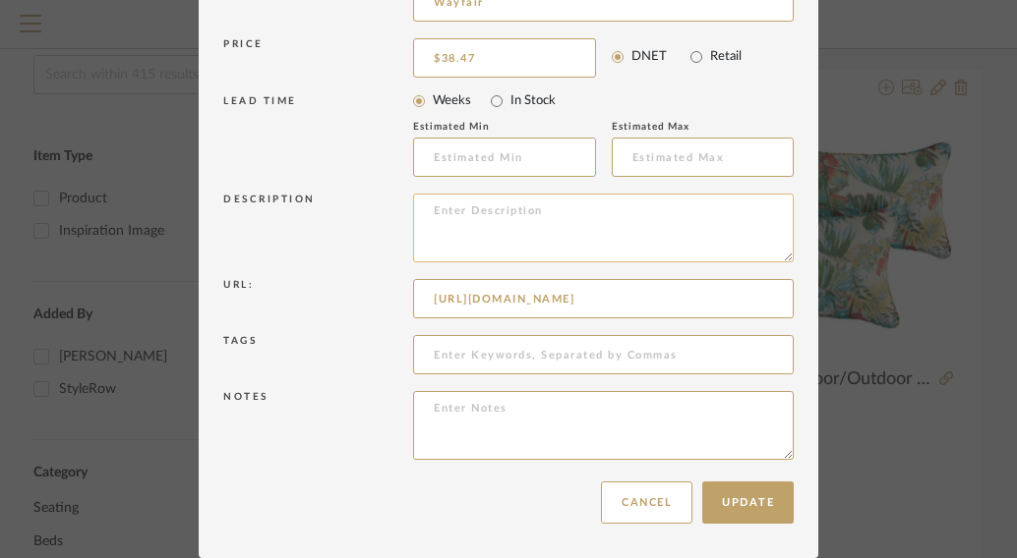
click at [517, 235] on textarea at bounding box center [603, 228] width 380 height 69
paste textarea "18'' H X 18'' W X 1.5'' D"
type textarea "18'' H X 18'' W X 1.5'' D"
click at [737, 513] on button "Update" at bounding box center [747, 503] width 91 height 42
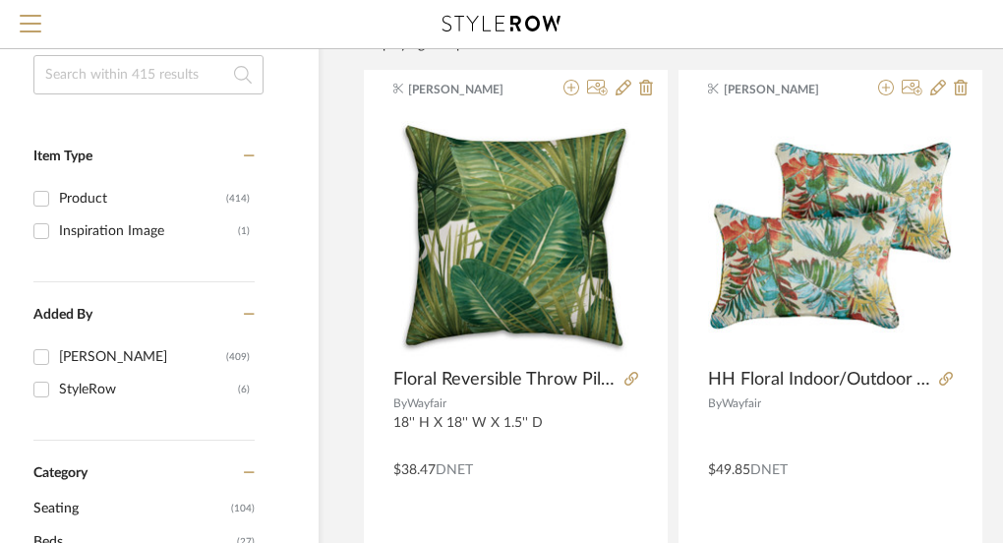
scroll to position [0, 94]
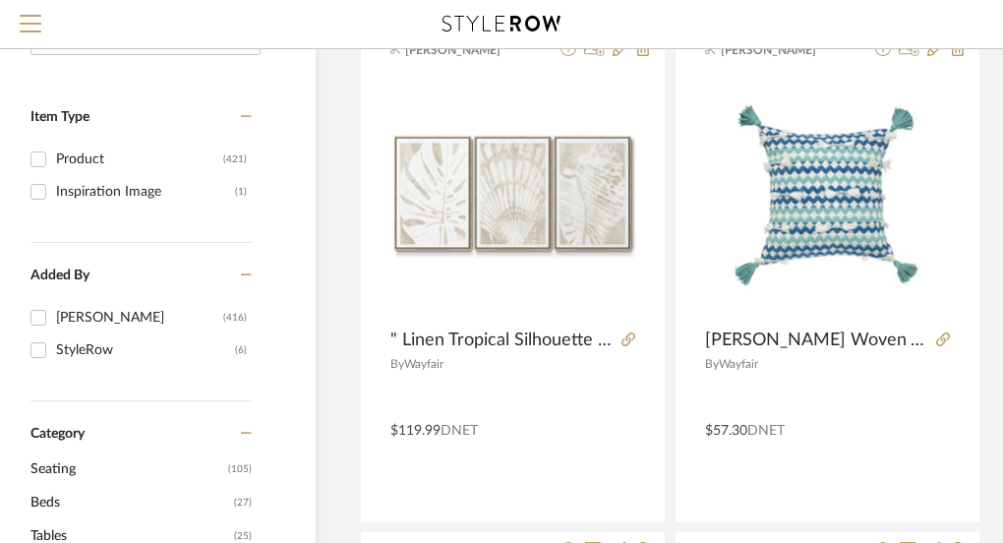
scroll to position [276, 97]
